Goal: Task Accomplishment & Management: Manage account settings

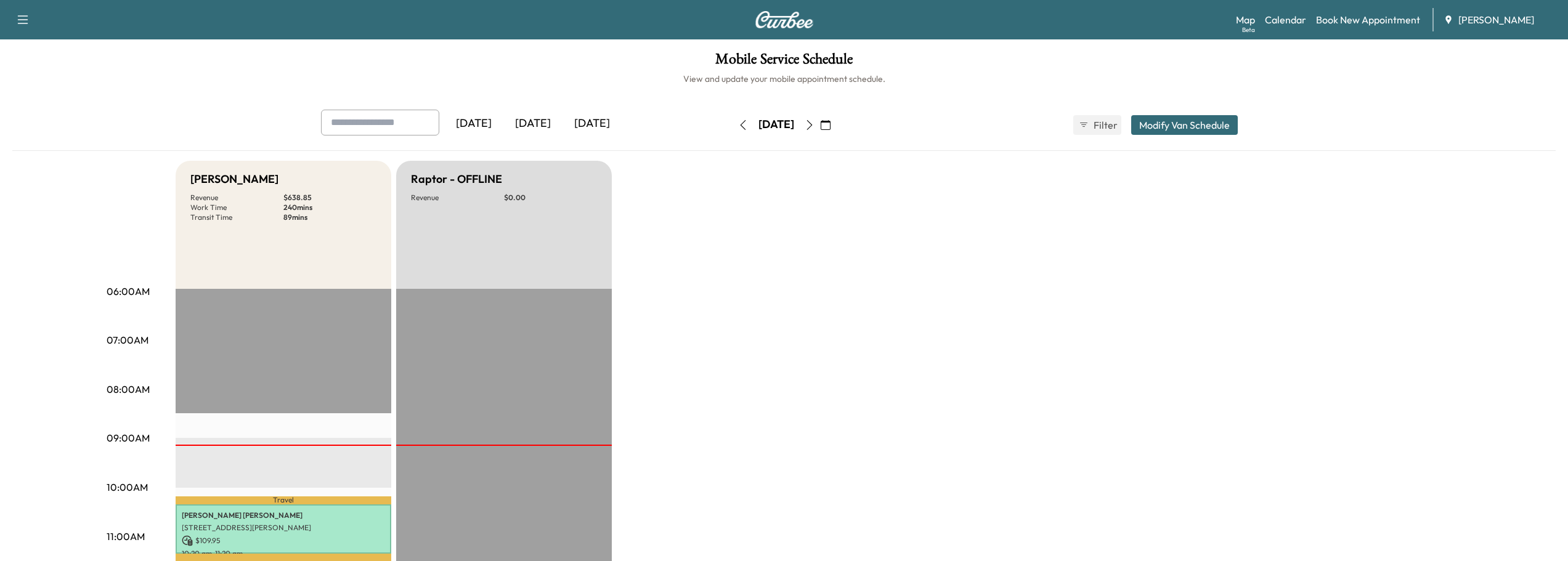
scroll to position [246, 0]
click at [830, 122] on icon "button" at bounding box center [826, 125] width 10 height 10
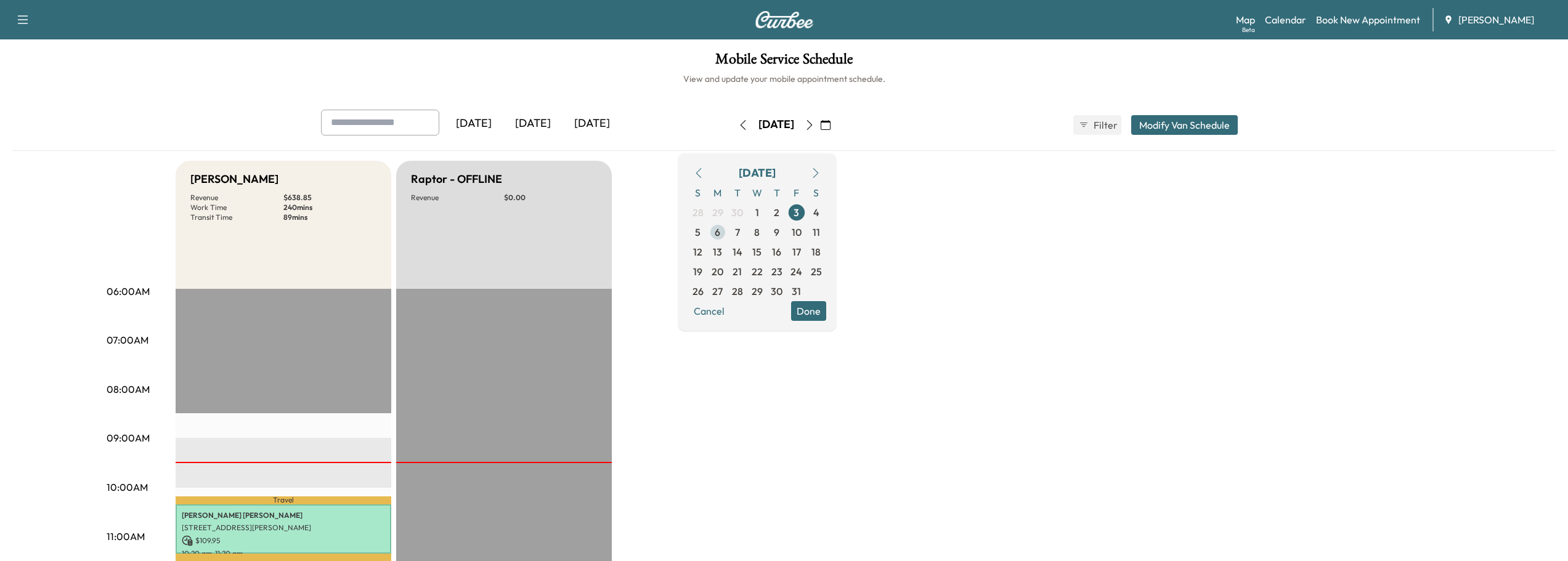
click at [728, 234] on span "6" at bounding box center [717, 232] width 20 height 20
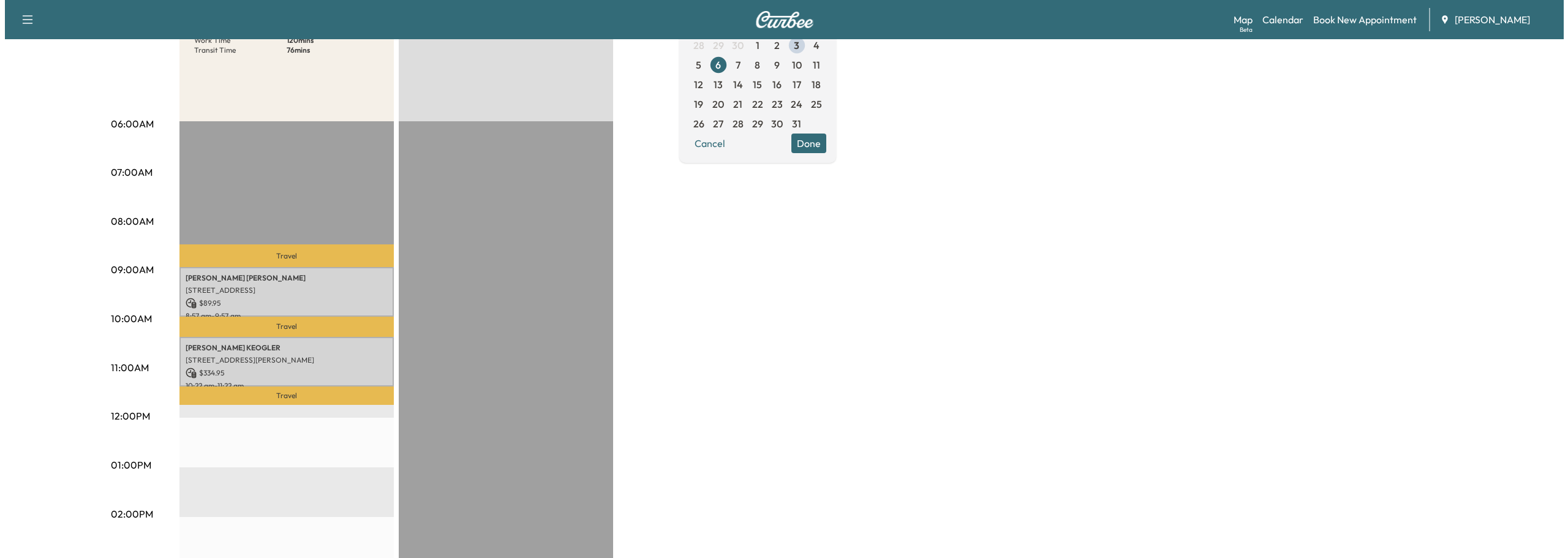
scroll to position [184, 0]
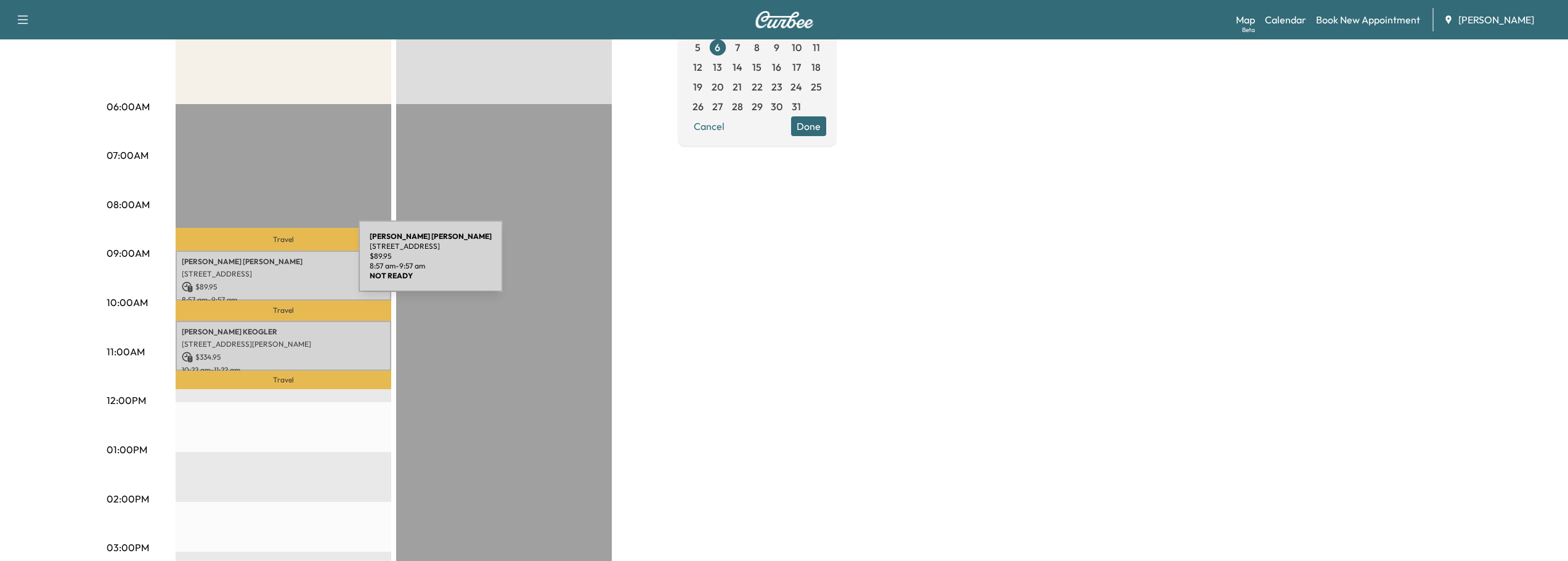
click at [266, 264] on p "[PERSON_NAME] [PERSON_NAME]" at bounding box center [283, 262] width 203 height 10
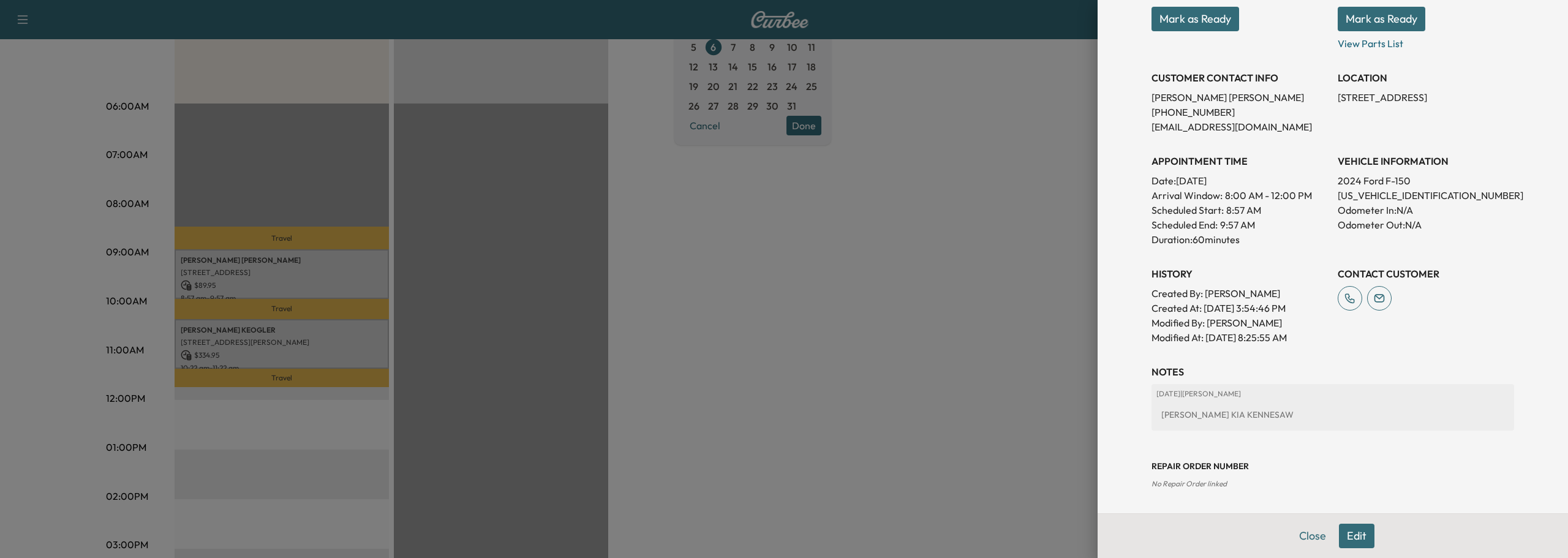
scroll to position [196, 0]
drag, startPoint x: 1329, startPoint y: 195, endPoint x: 1426, endPoint y: 193, distance: 97.0
click at [1426, 193] on p "[US_VEHICLE_IDENTIFICATION_NUMBER]" at bounding box center [1426, 194] width 176 height 15
copy p "[US_VEHICLE_IDENTIFICATION_NUMBER]"
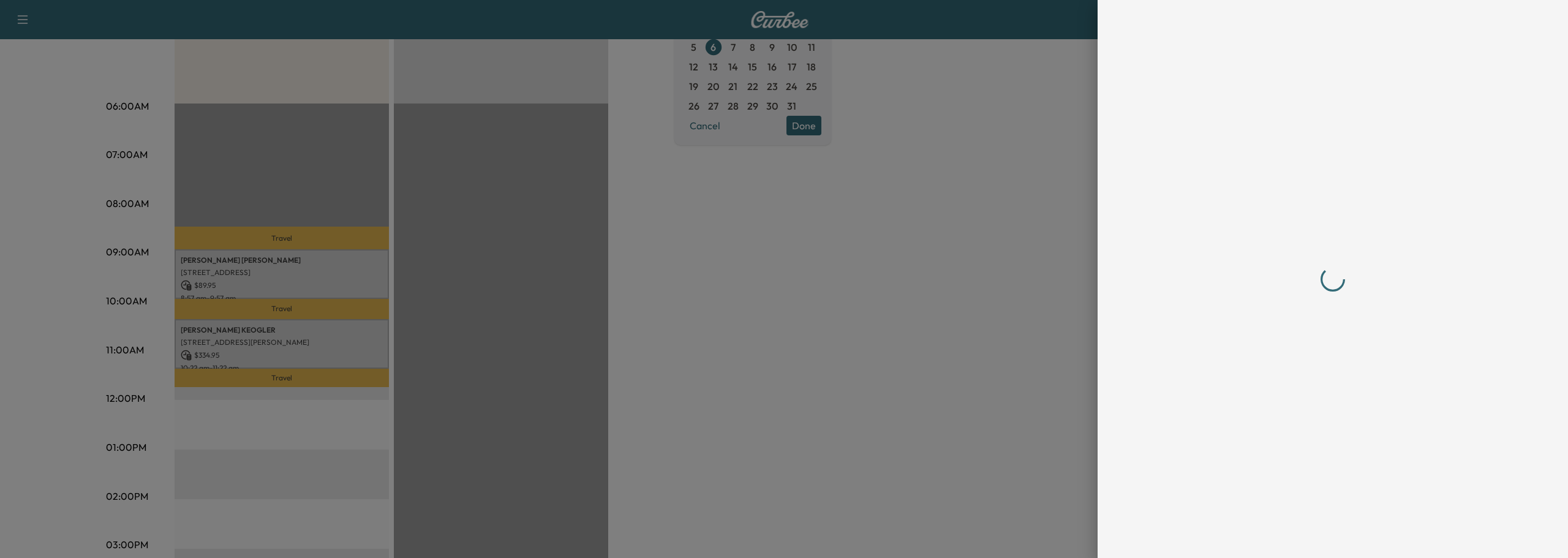
scroll to position [0, 0]
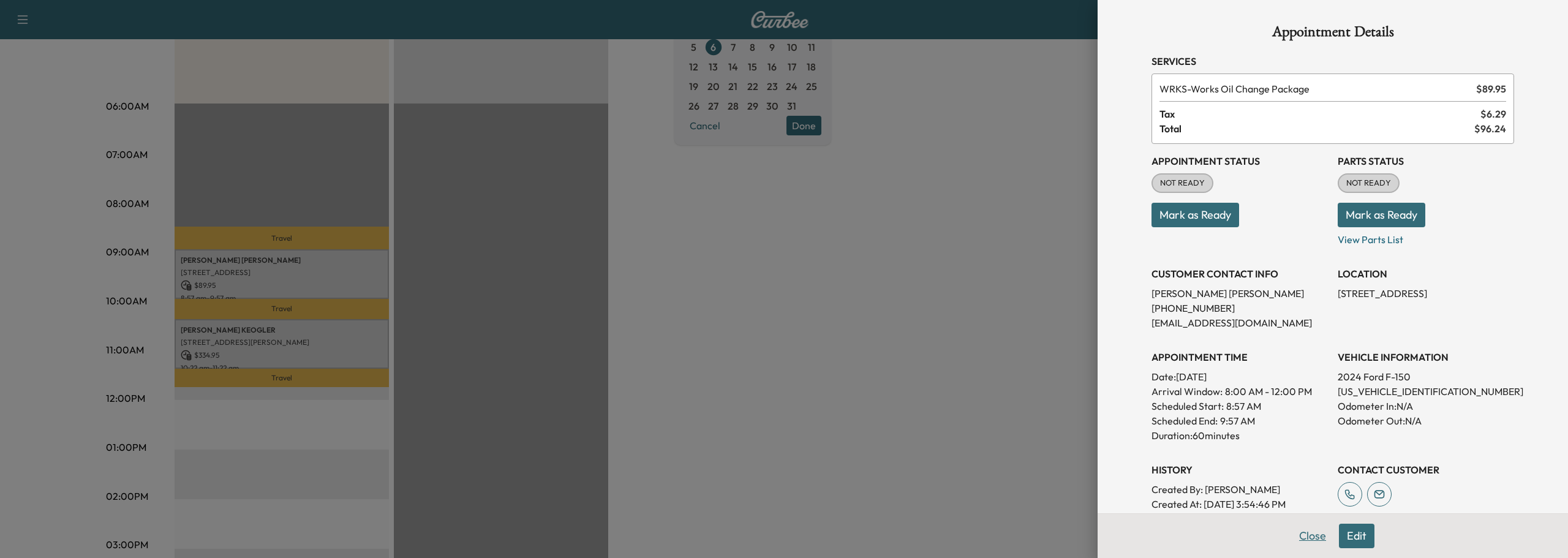
click at [1291, 539] on button "Close" at bounding box center [1313, 536] width 43 height 24
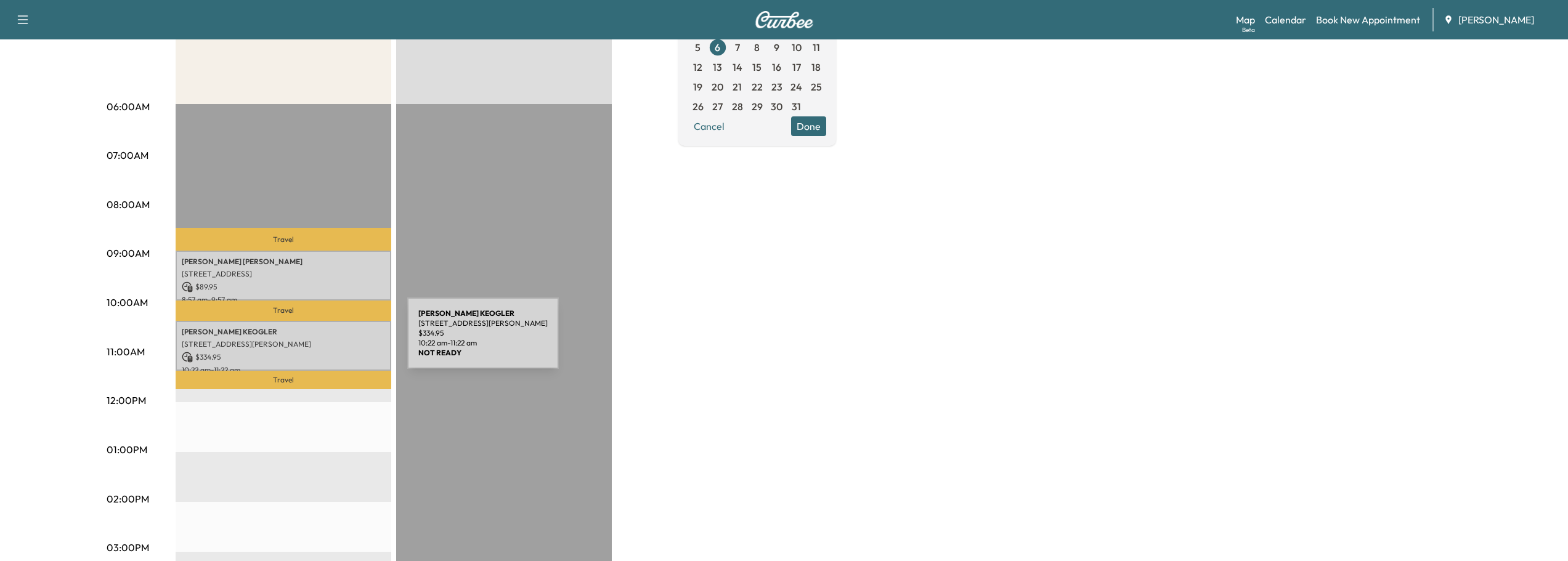
click at [315, 341] on p "[STREET_ADDRESS][PERSON_NAME]" at bounding box center [283, 344] width 203 height 10
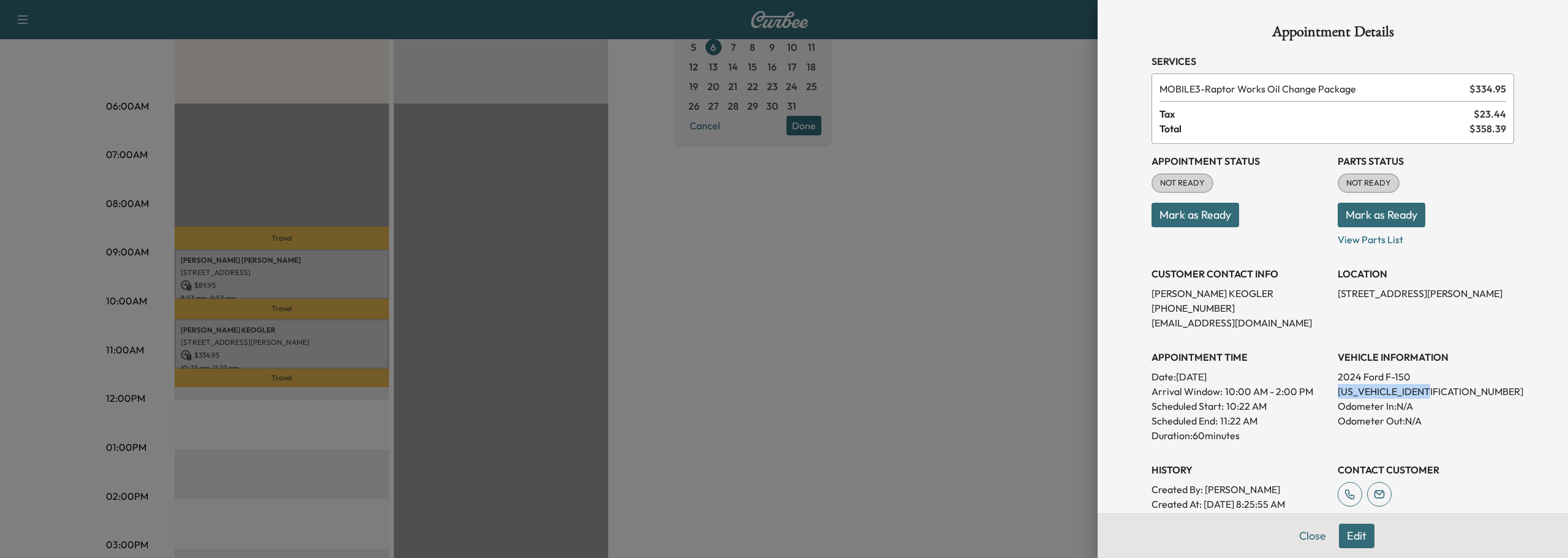
drag, startPoint x: 1326, startPoint y: 391, endPoint x: 1424, endPoint y: 397, distance: 98.2
click at [1424, 397] on div "Appointment Status NOT READY Mark as Ready Parts Status NOT READY Mark as Ready…" at bounding box center [1333, 328] width 363 height 368
copy p "[US_VEHICLE_IDENTIFICATION_NUMBER]"
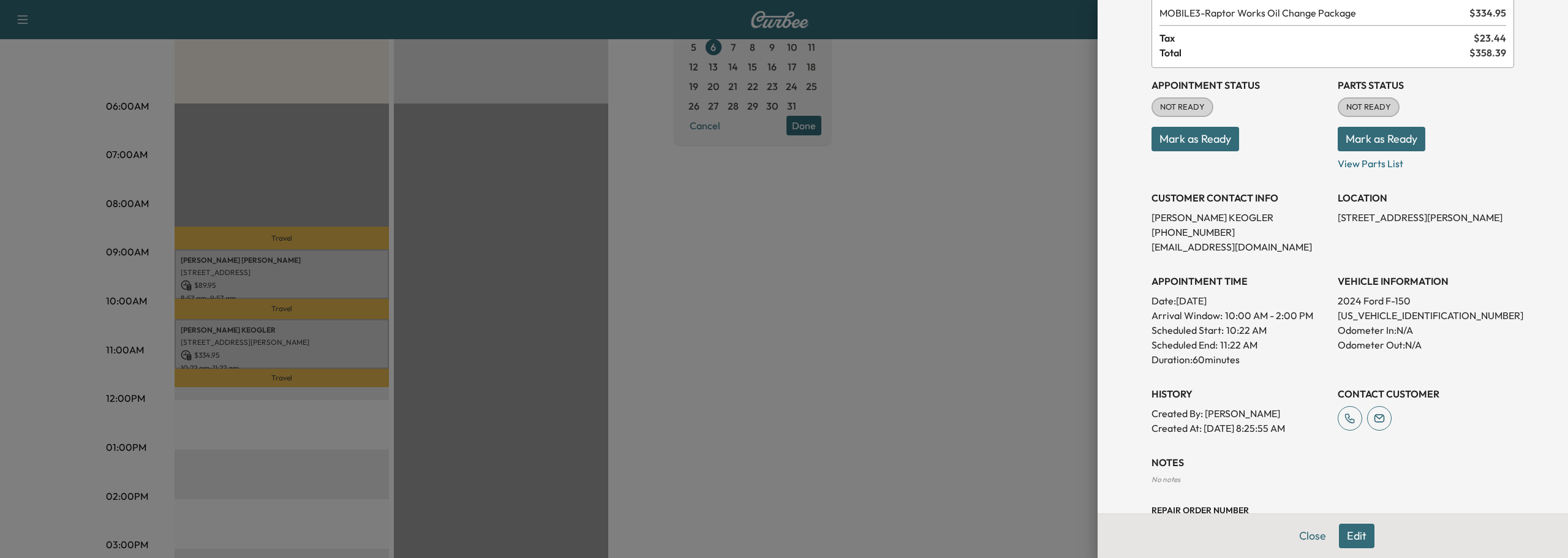
scroll to position [121, 0]
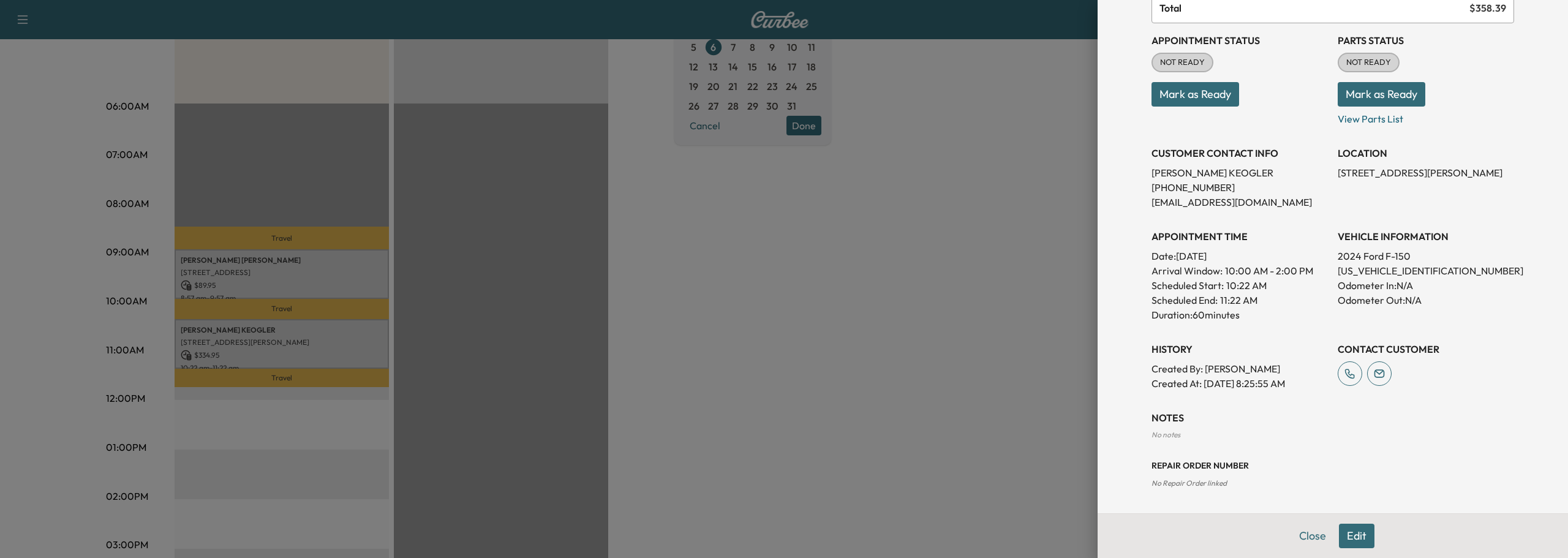
drag, startPoint x: 1269, startPoint y: 239, endPoint x: 1229, endPoint y: 191, distance: 62.5
drag, startPoint x: 1229, startPoint y: 191, endPoint x: 1293, endPoint y: 152, distance: 74.9
click at [1290, 153] on h3 "CUSTOMER CONTACT INFO" at bounding box center [1240, 153] width 176 height 15
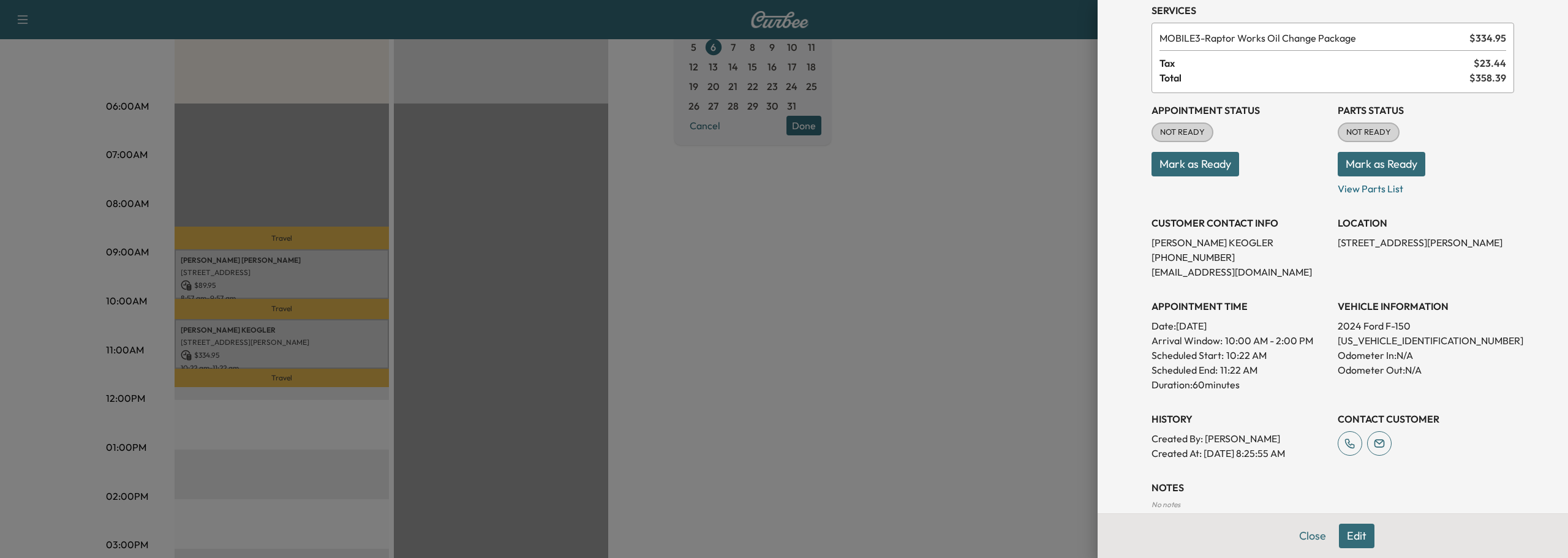
scroll to position [0, 0]
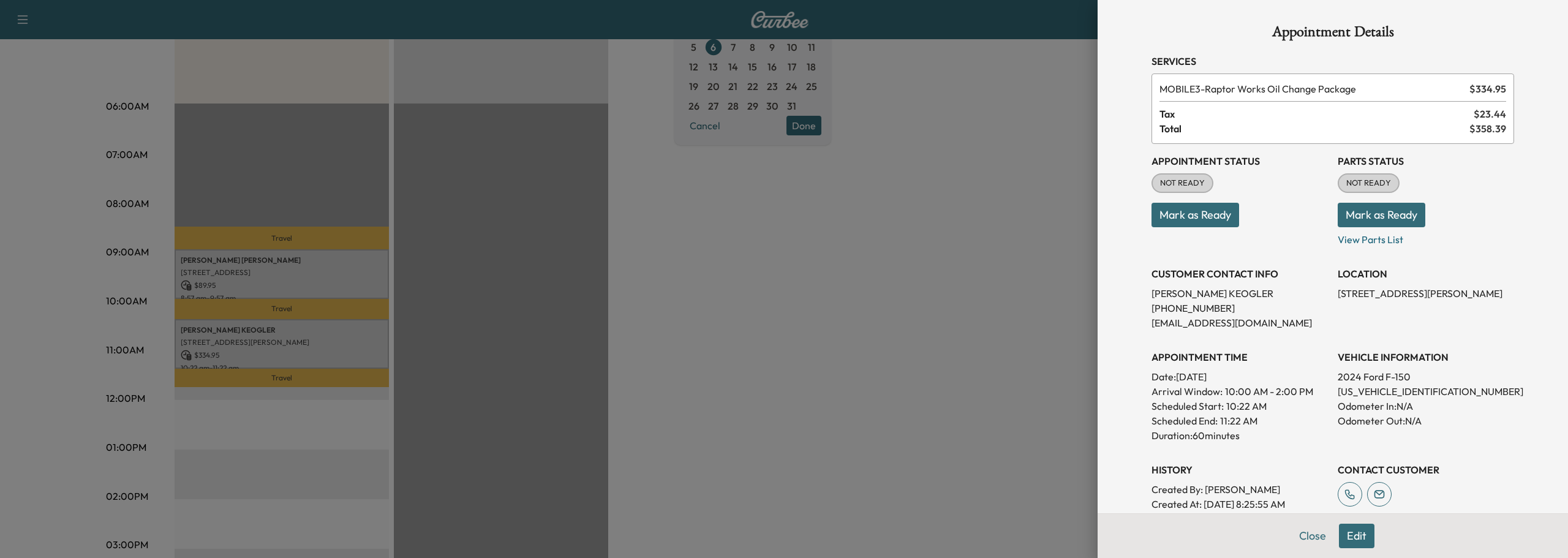
click at [325, 282] on div at bounding box center [784, 279] width 1568 height 558
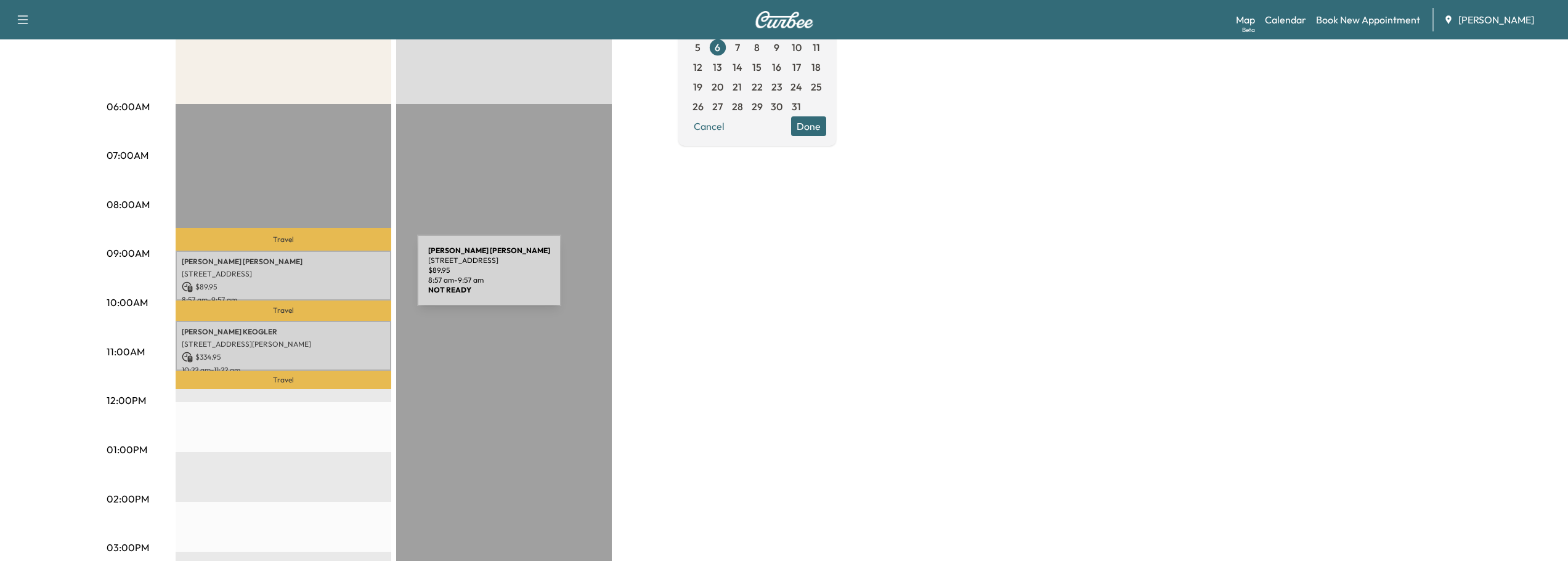
click at [324, 278] on div "[PERSON_NAME] [PERSON_NAME] [STREET_ADDRESS][PERSON_NAME] $ 89.95 8:57 am - 9:5…" at bounding box center [283, 276] width 216 height 50
